Goal: Task Accomplishment & Management: Manage account settings

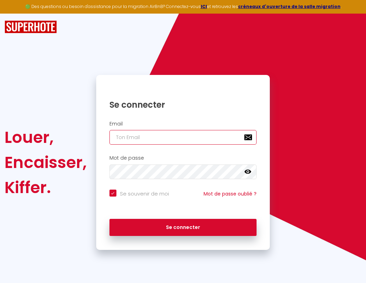
type input "l"
checkbox input "true"
type input "le"
checkbox input "true"
type input "les"
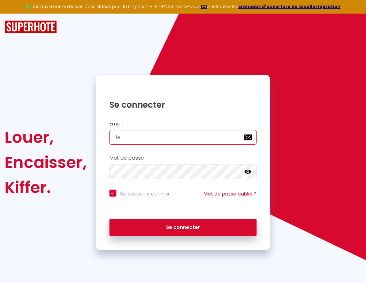
checkbox input "true"
type input "lesp"
checkbox input "true"
type input "lespa"
checkbox input "true"
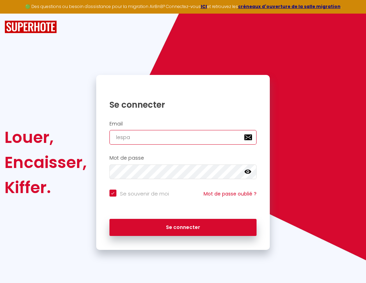
type input "lespac"
checkbox input "true"
type input "lespace"
checkbox input "true"
type input "lespaced"
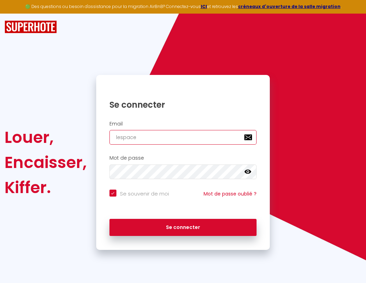
checkbox input "true"
type input "l"
checkbox input "true"
type input "lespacede"
checkbox input "true"
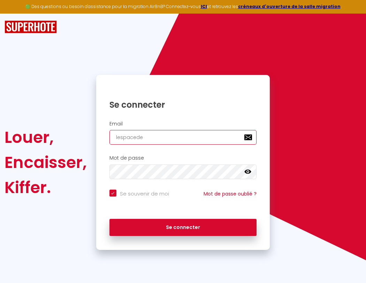
type input "lespacedet"
checkbox input "true"
type input "lespacedete"
checkbox input "true"
type input "lespacedeten"
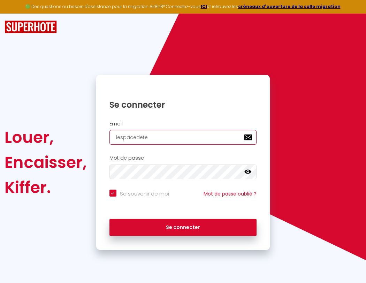
checkbox input "true"
type input "lespacedetent"
checkbox input "true"
type input "lespacedetente"
checkbox input "true"
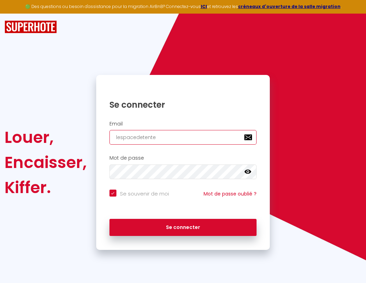
type input "lespacedetente@"
checkbox input "true"
type input "l"
checkbox input "true"
type input "lespacedetente@g"
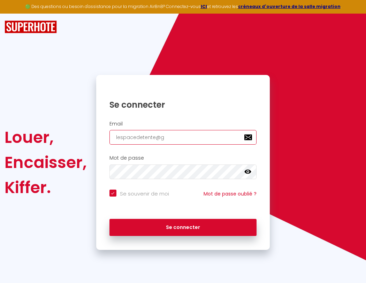
checkbox input "true"
type input "lespacedetente@gm"
checkbox input "true"
type input "lespacedetente@gma"
checkbox input "true"
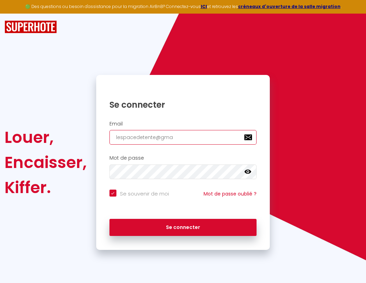
type input "lespacedetente@gmai"
checkbox input "true"
type input "lespac"
checkbox input "true"
type input "[EMAIL_ADDRESS]"
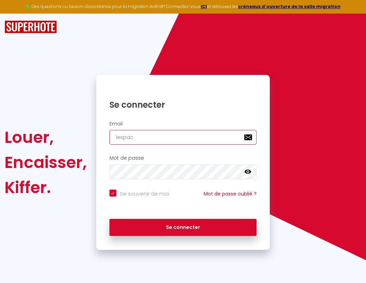
checkbox input "true"
type input "lespace"
checkbox input "true"
